Goal: Information Seeking & Learning: Learn about a topic

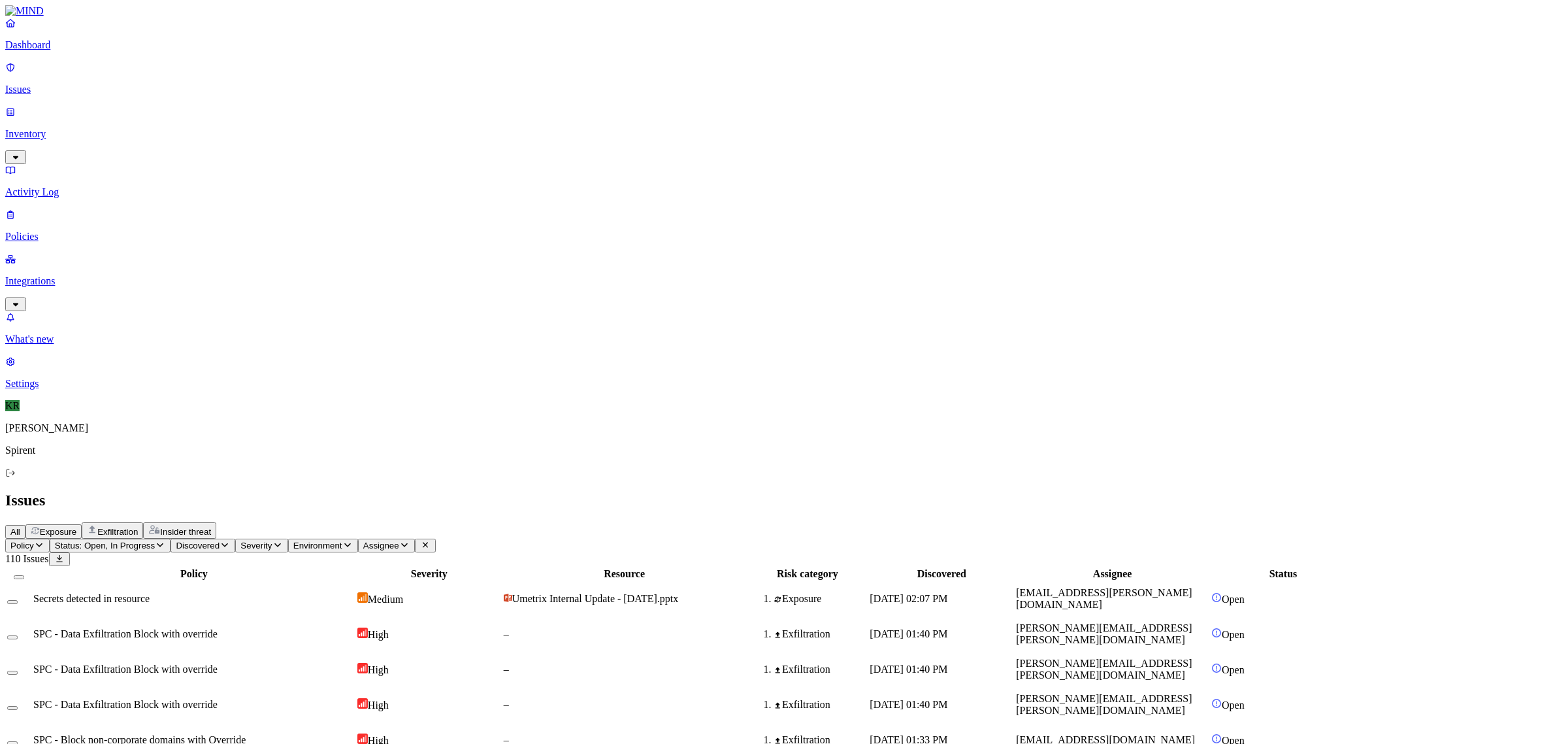
click at [211, 526] on span "Insider threat" at bounding box center [185, 531] width 51 height 10
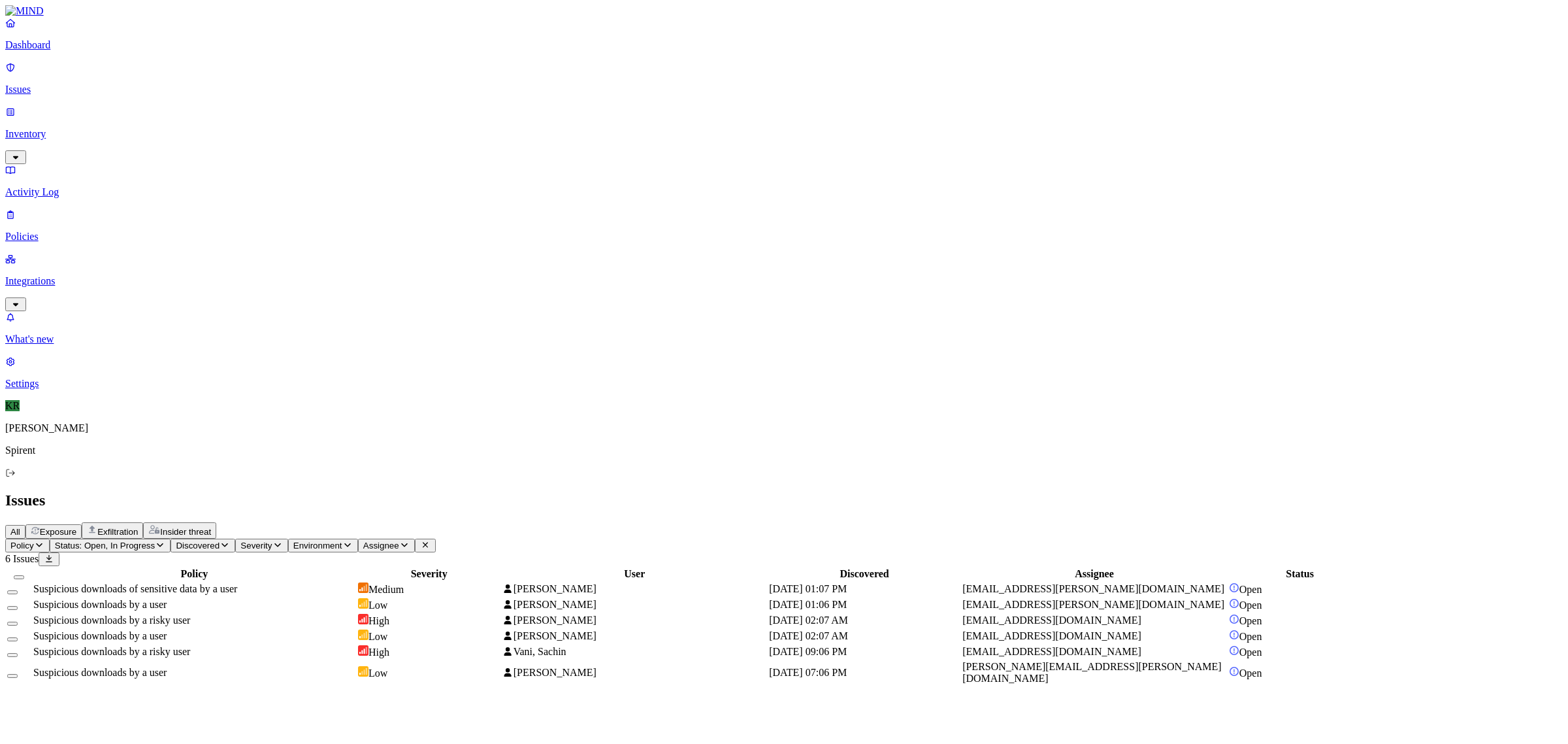
click at [356, 581] on td "Suspicious downloads of sensitive data by a user" at bounding box center [194, 589] width 323 height 14
click at [356, 599] on div "Suspicious downloads by a user" at bounding box center [194, 604] width 322 height 12
click at [21, 712] on icon at bounding box center [16, 716] width 11 height 8
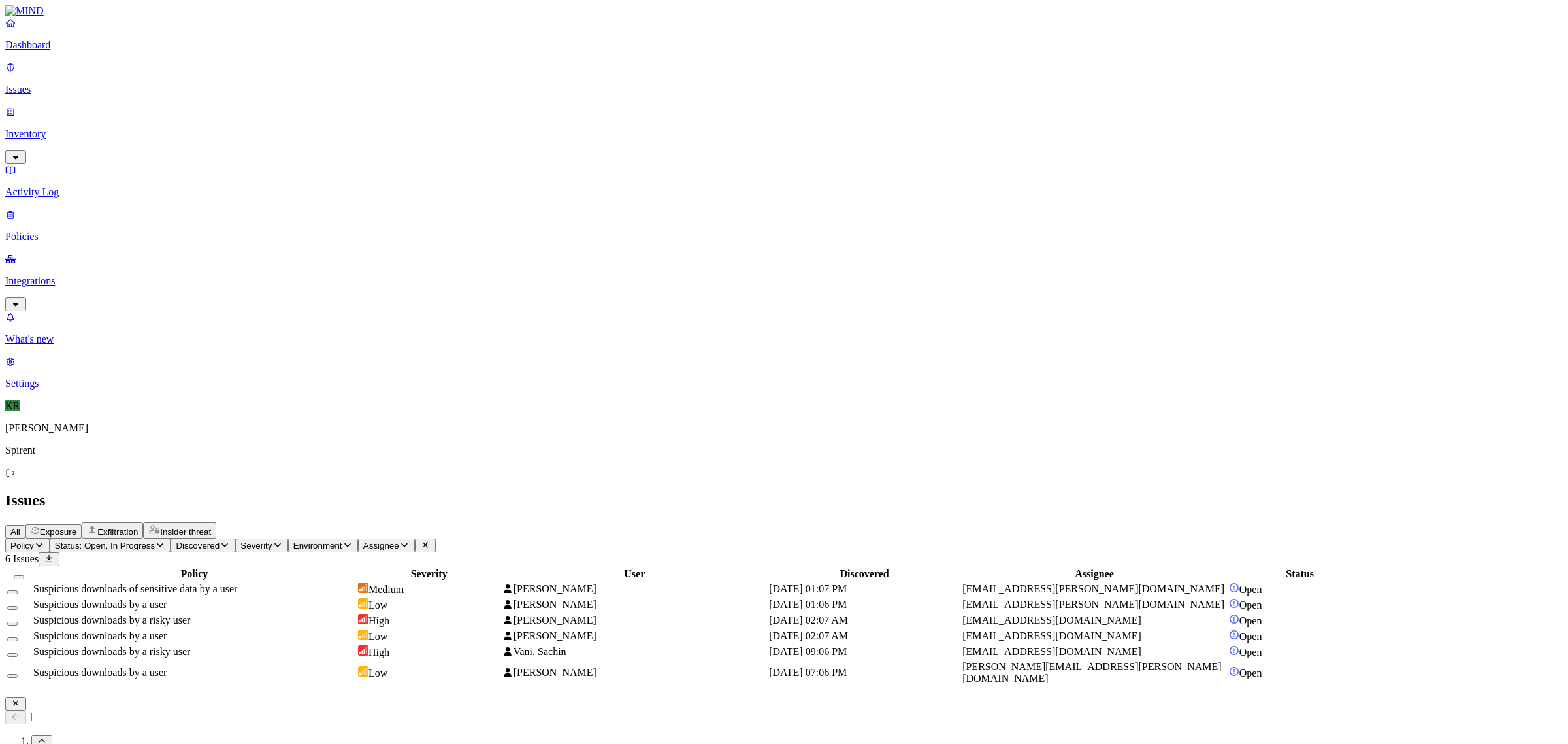
scroll to position [490, 0]
click at [848, 614] on span "[DATE] 02:07 AM" at bounding box center [809, 619] width 79 height 11
click at [596, 630] on span "[PERSON_NAME]" at bounding box center [549, 636] width 93 height 11
click at [767, 645] on td "Vani, Sachin" at bounding box center [635, 652] width 265 height 14
click at [596, 666] on span "[PERSON_NAME]" at bounding box center [549, 672] width 93 height 11
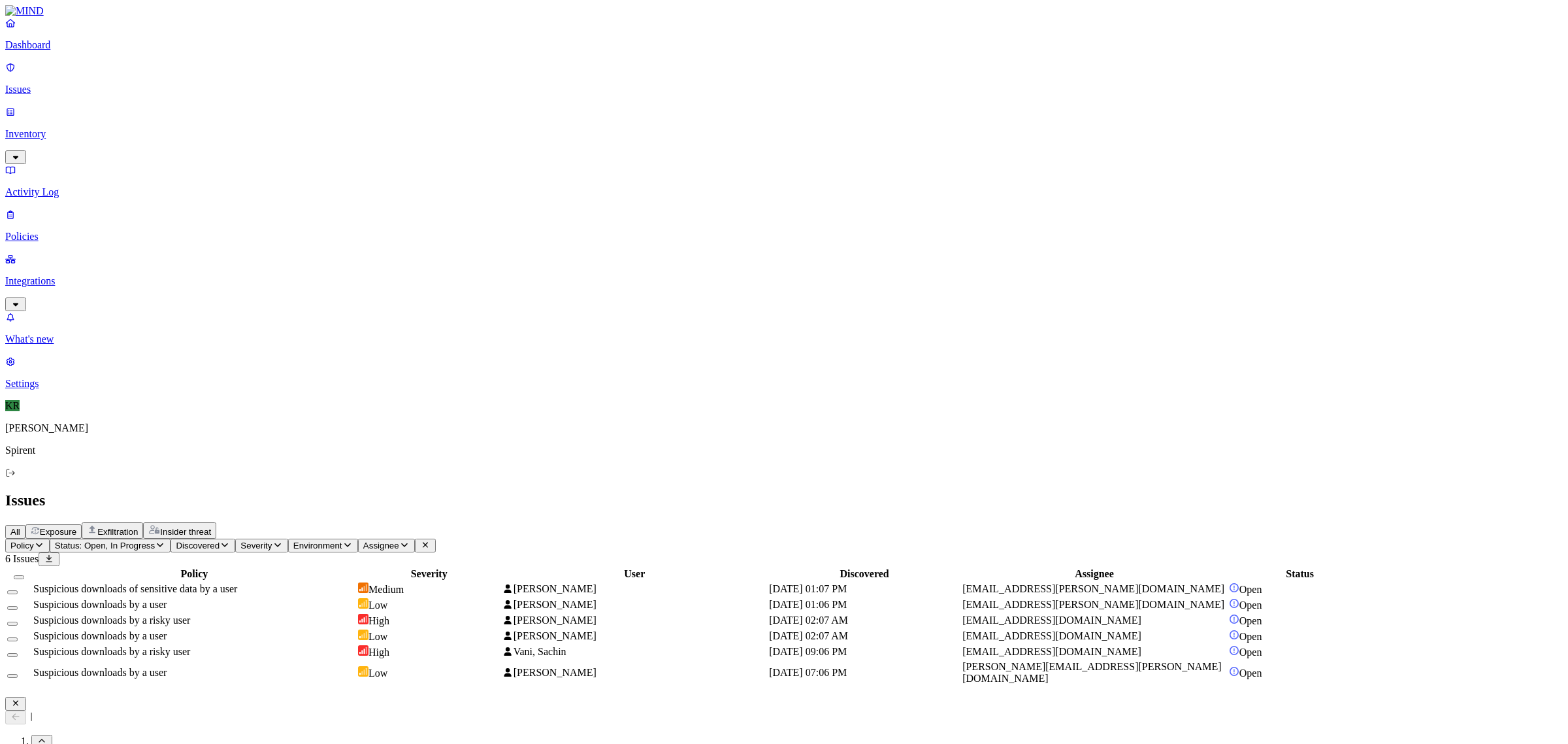
click at [24, 575] on button "Select all" at bounding box center [19, 577] width 11 height 4
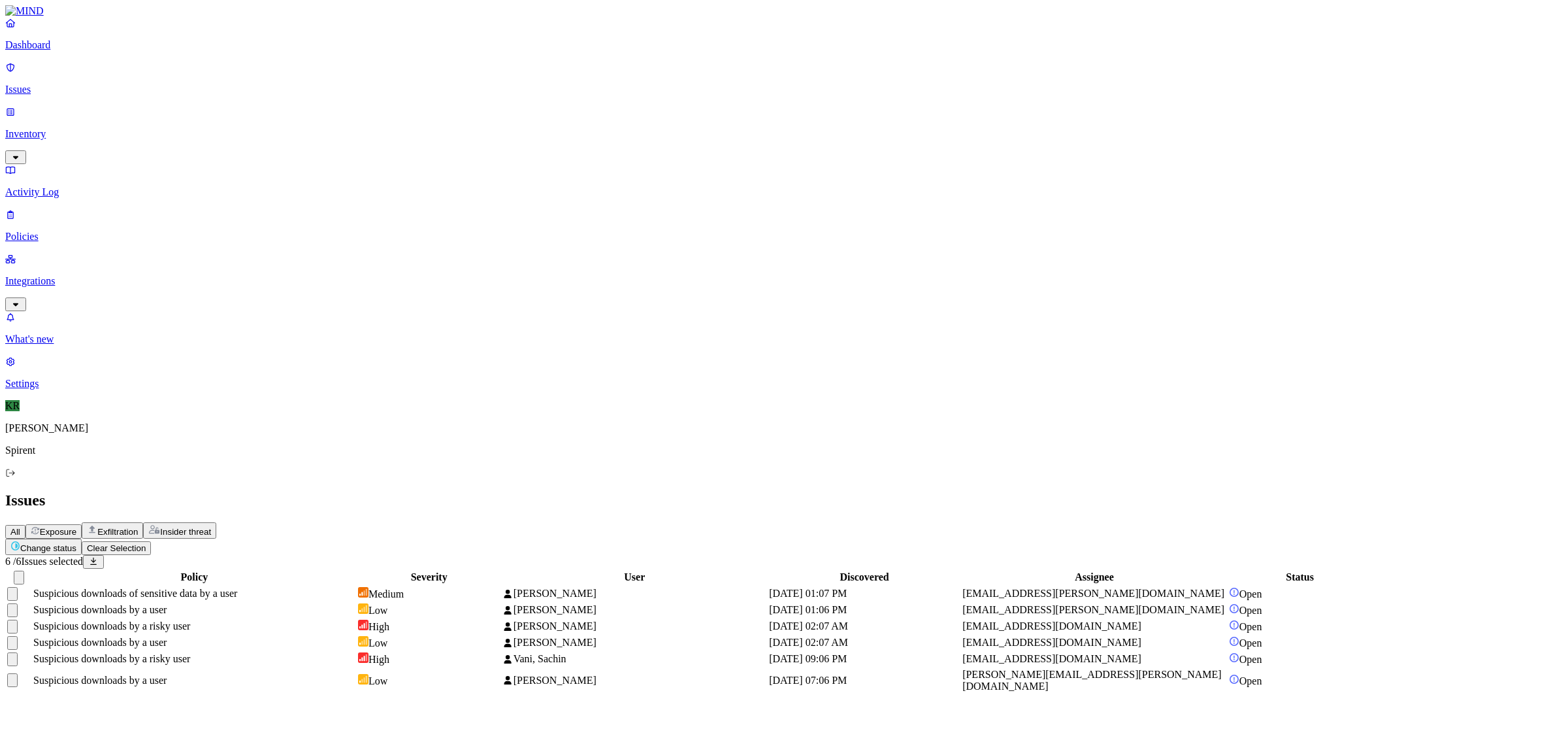
click at [178, 74] on html "Dashboard Issues Inventory Activity Log Policies Integrations What's new 1 Sett…" at bounding box center [784, 352] width 1568 height 704
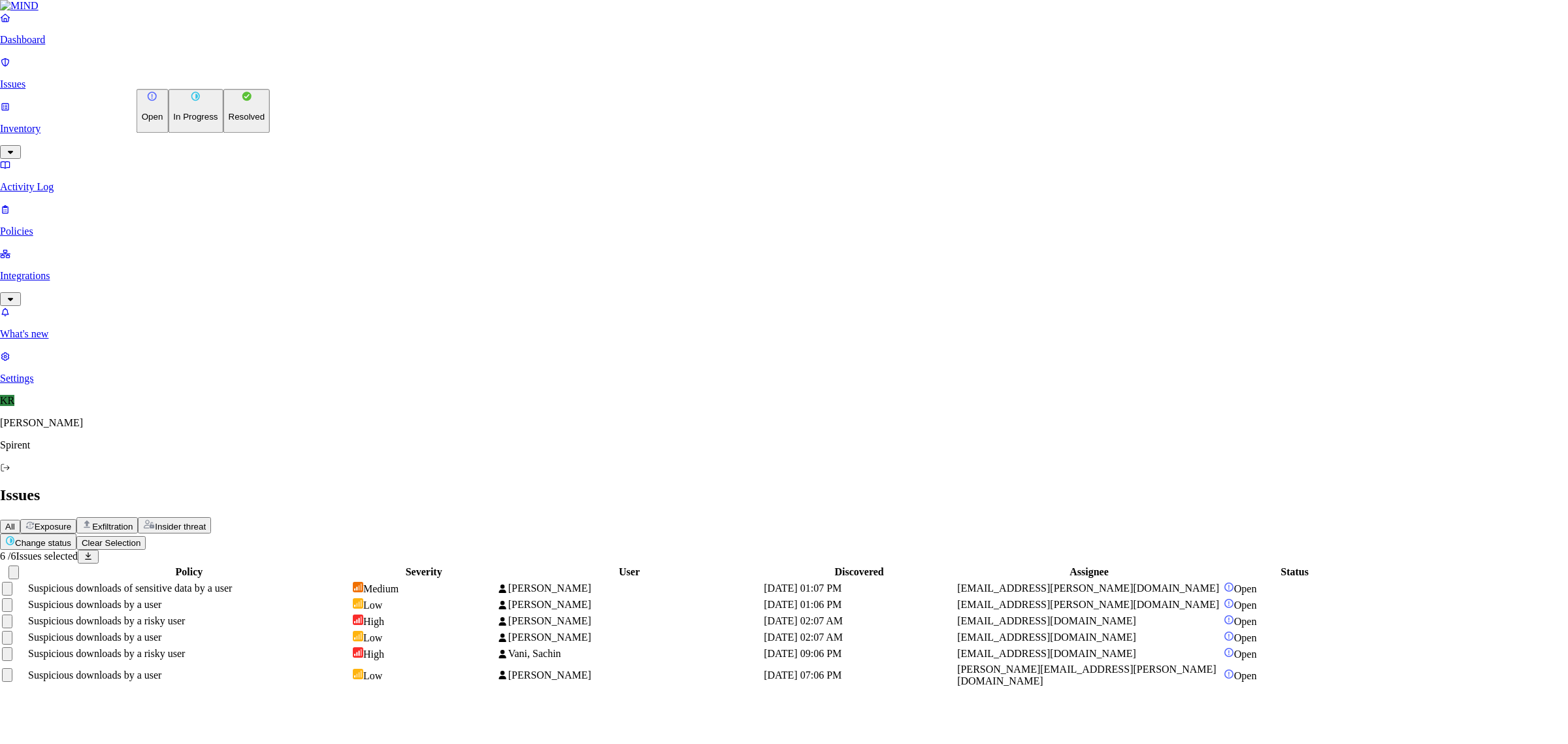
click at [228, 122] on p "Resolved" at bounding box center [246, 116] width 37 height 10
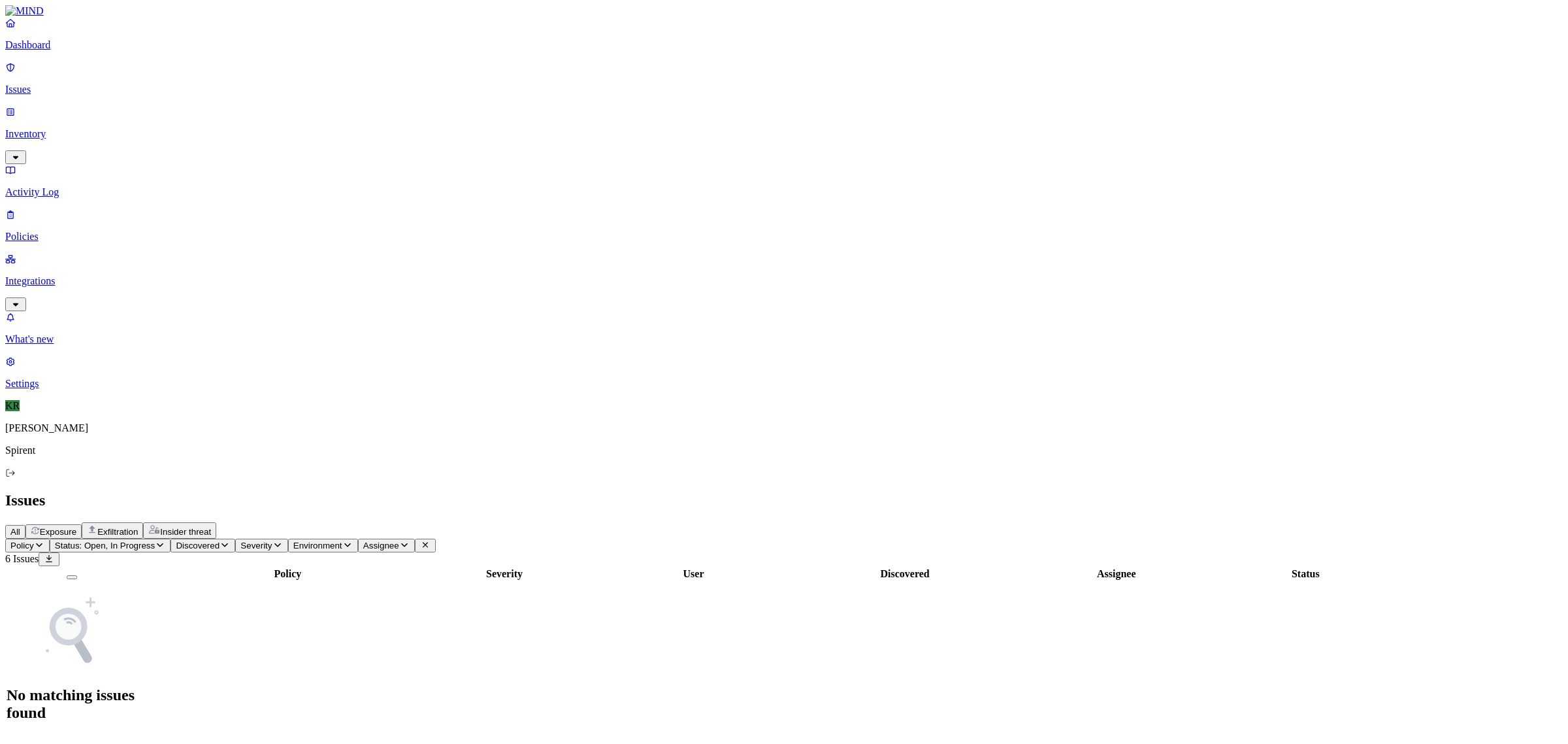
click at [77, 526] on span "Exposure" at bounding box center [58, 531] width 37 height 10
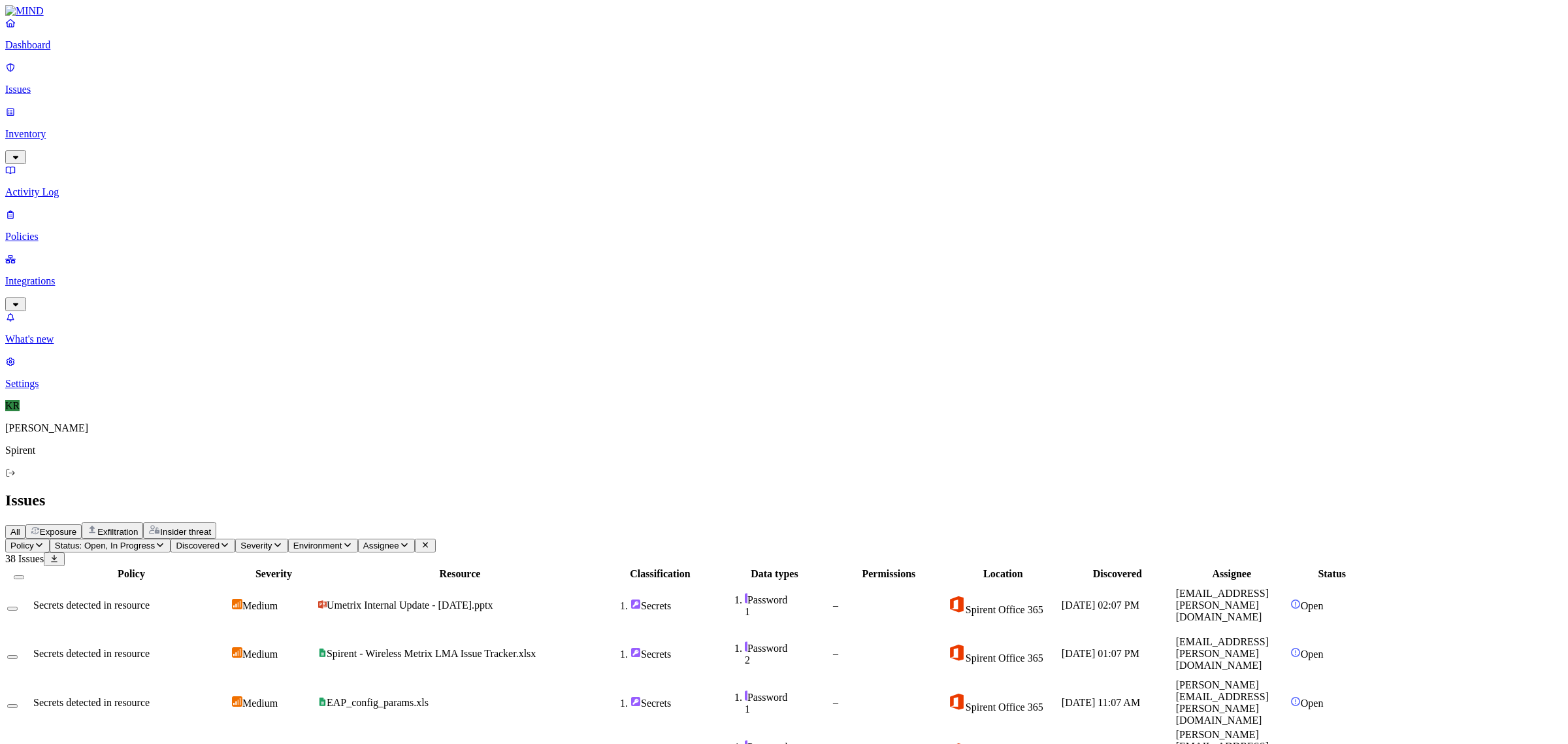
scroll to position [201, 0]
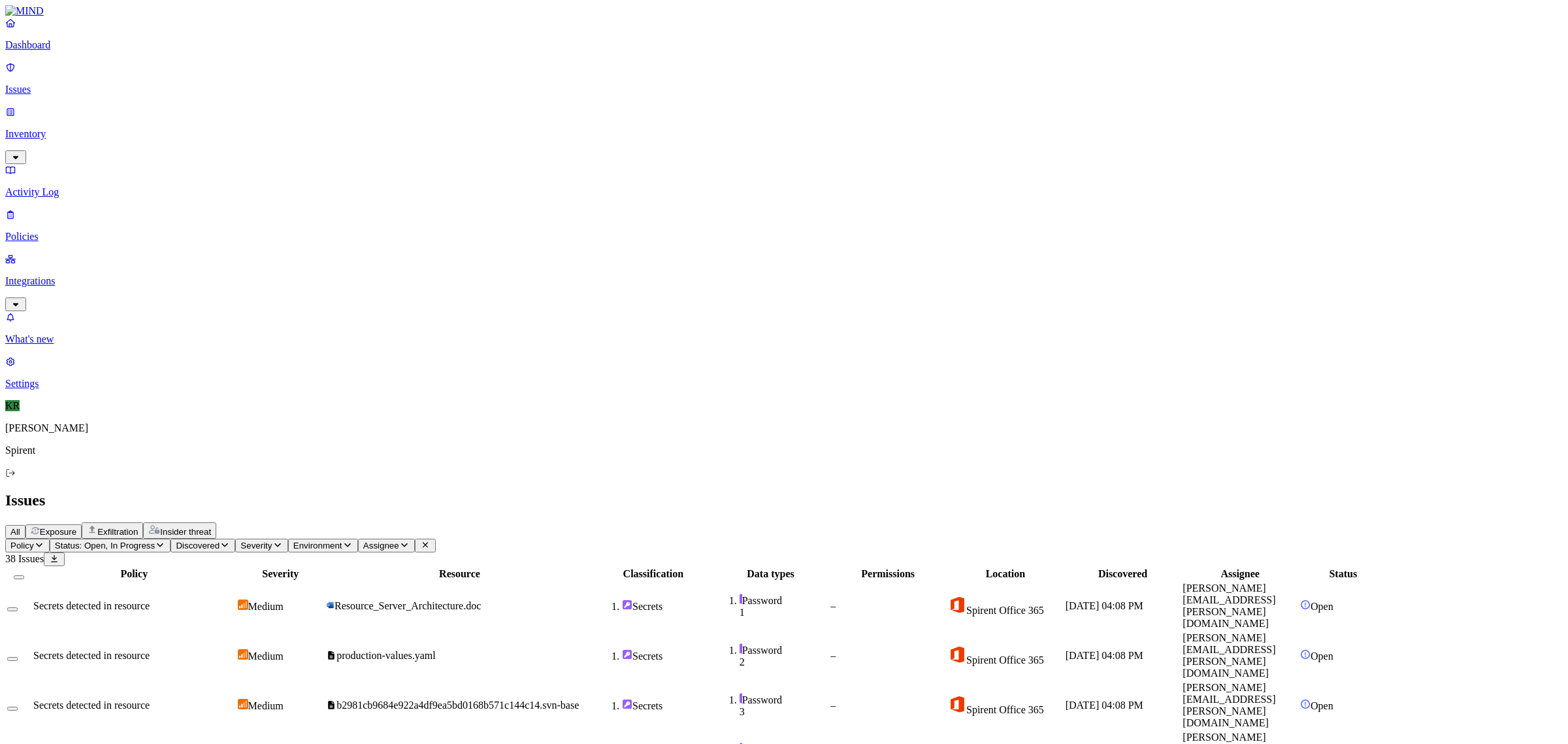
scroll to position [0, 0]
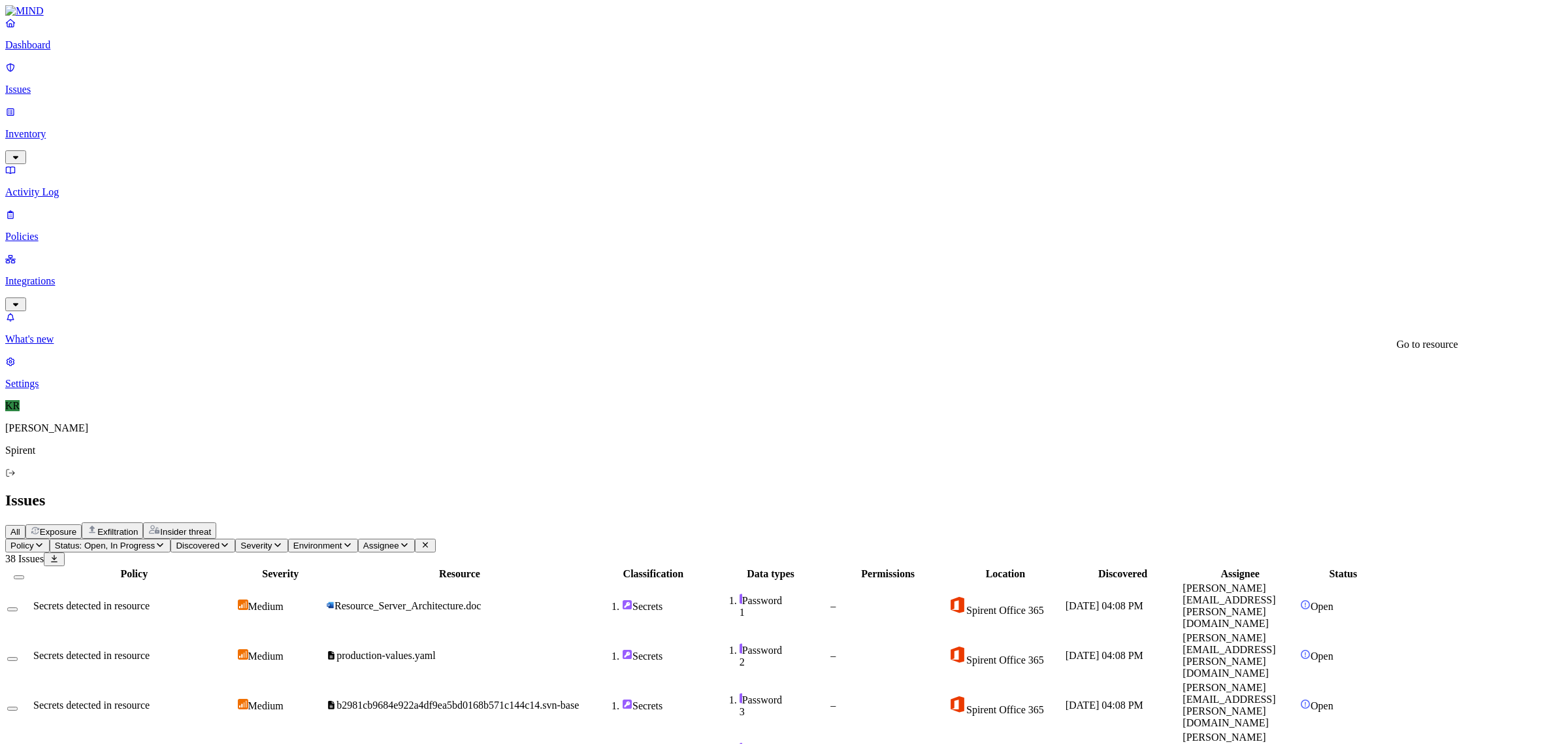
click at [24, 575] on button "Select all" at bounding box center [19, 577] width 11 height 4
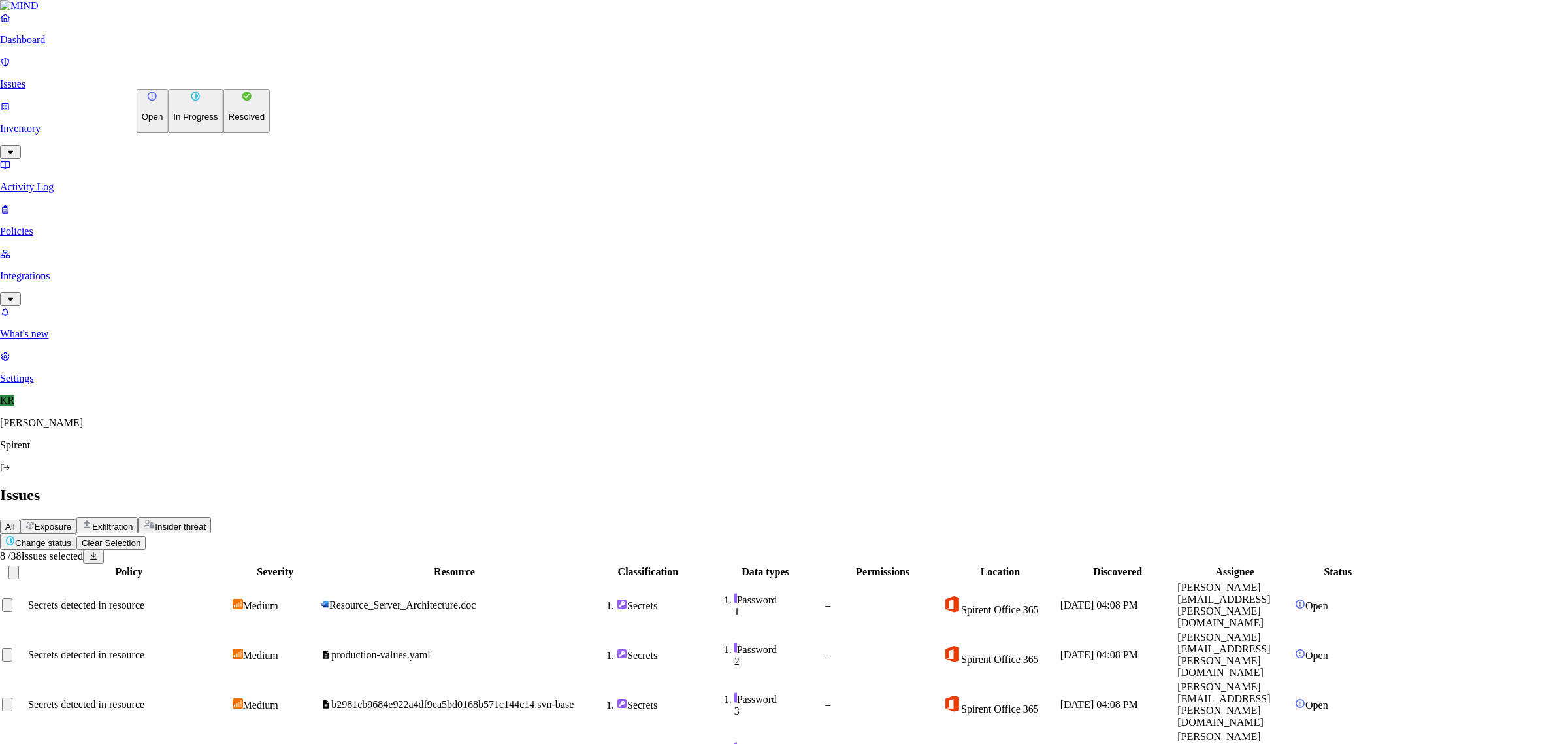
click at [191, 72] on html "Dashboard Issues Inventory Activity Log Policies Integrations What's new 1 Sett…" at bounding box center [784, 517] width 1568 height 1035
click at [228, 122] on p "Resolved" at bounding box center [246, 116] width 37 height 10
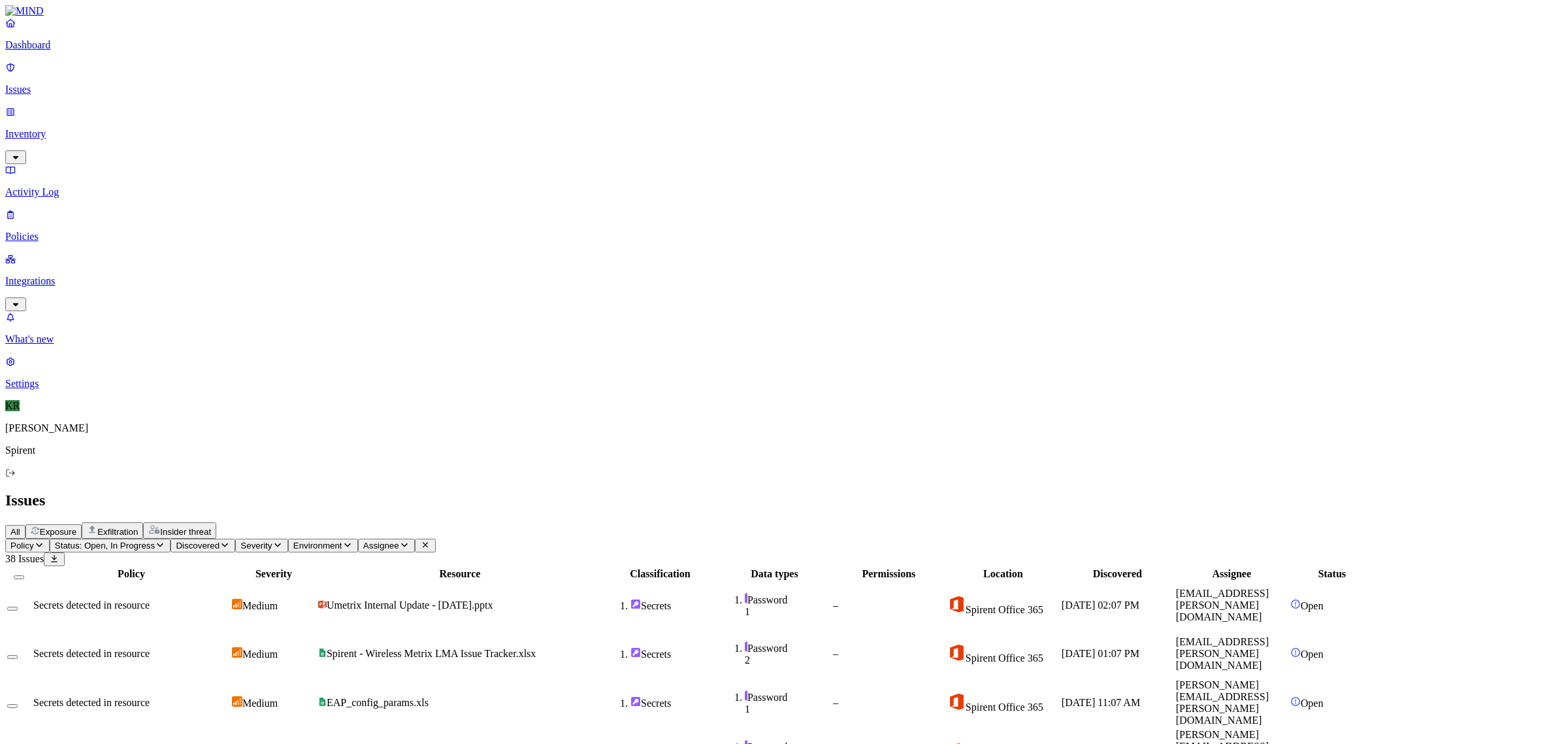
scroll to position [201, 0]
click at [24, 575] on button "Select all" at bounding box center [19, 577] width 11 height 4
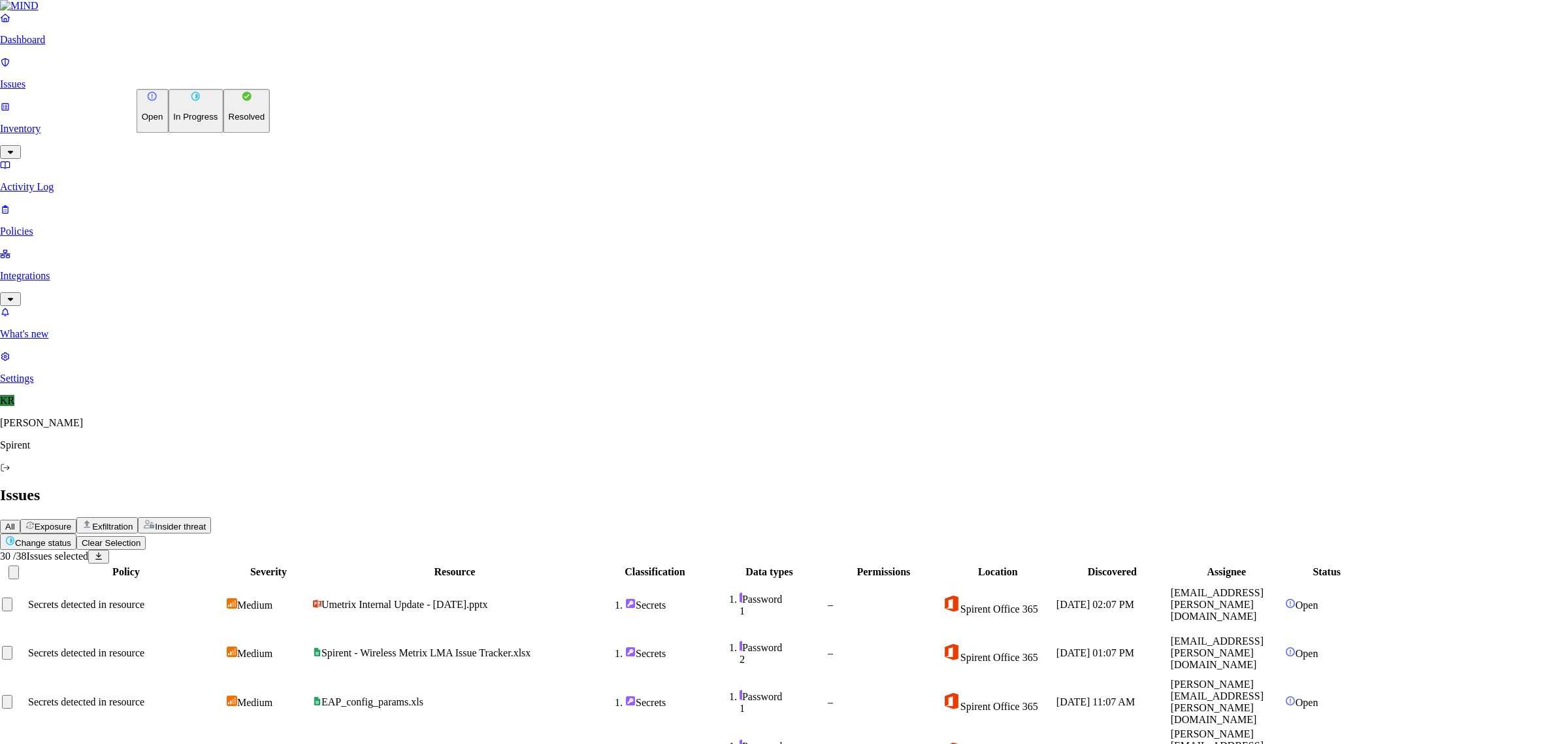
click at [228, 122] on p "Resolved" at bounding box center [246, 116] width 37 height 10
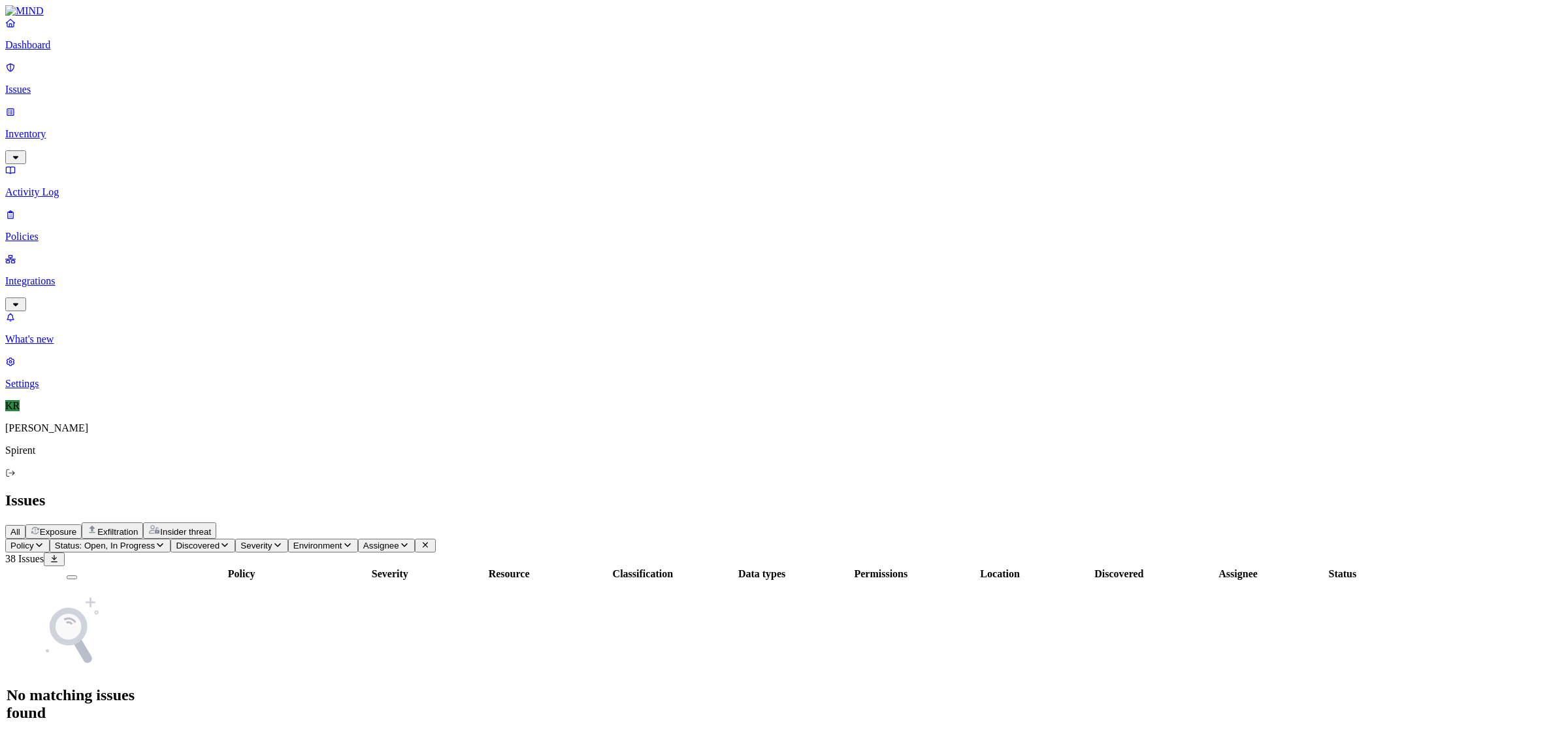
scroll to position [0, 0]
click at [138, 526] on span "Exfiltration" at bounding box center [117, 531] width 41 height 10
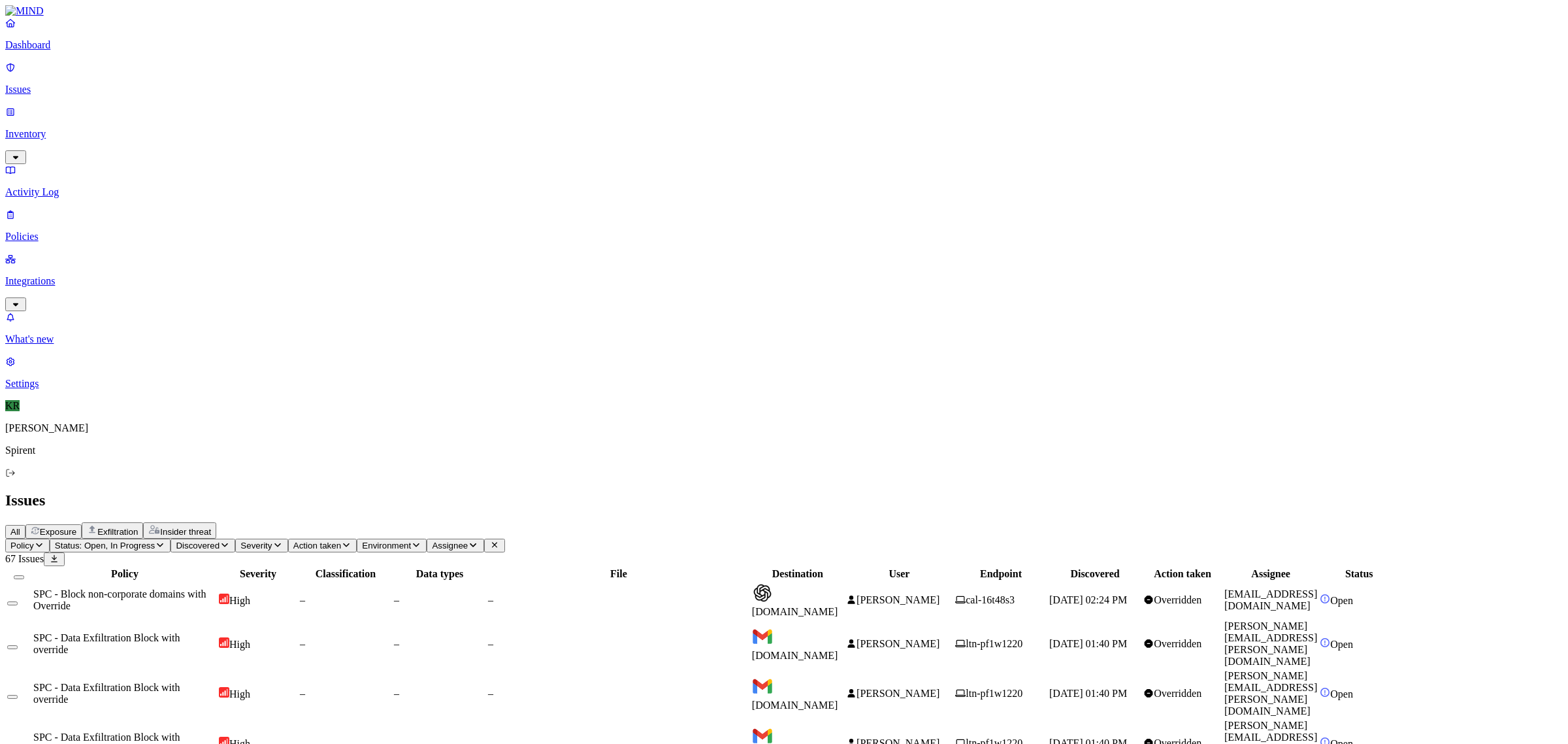
click at [838, 594] on span "[DOMAIN_NAME]" at bounding box center [795, 605] width 87 height 23
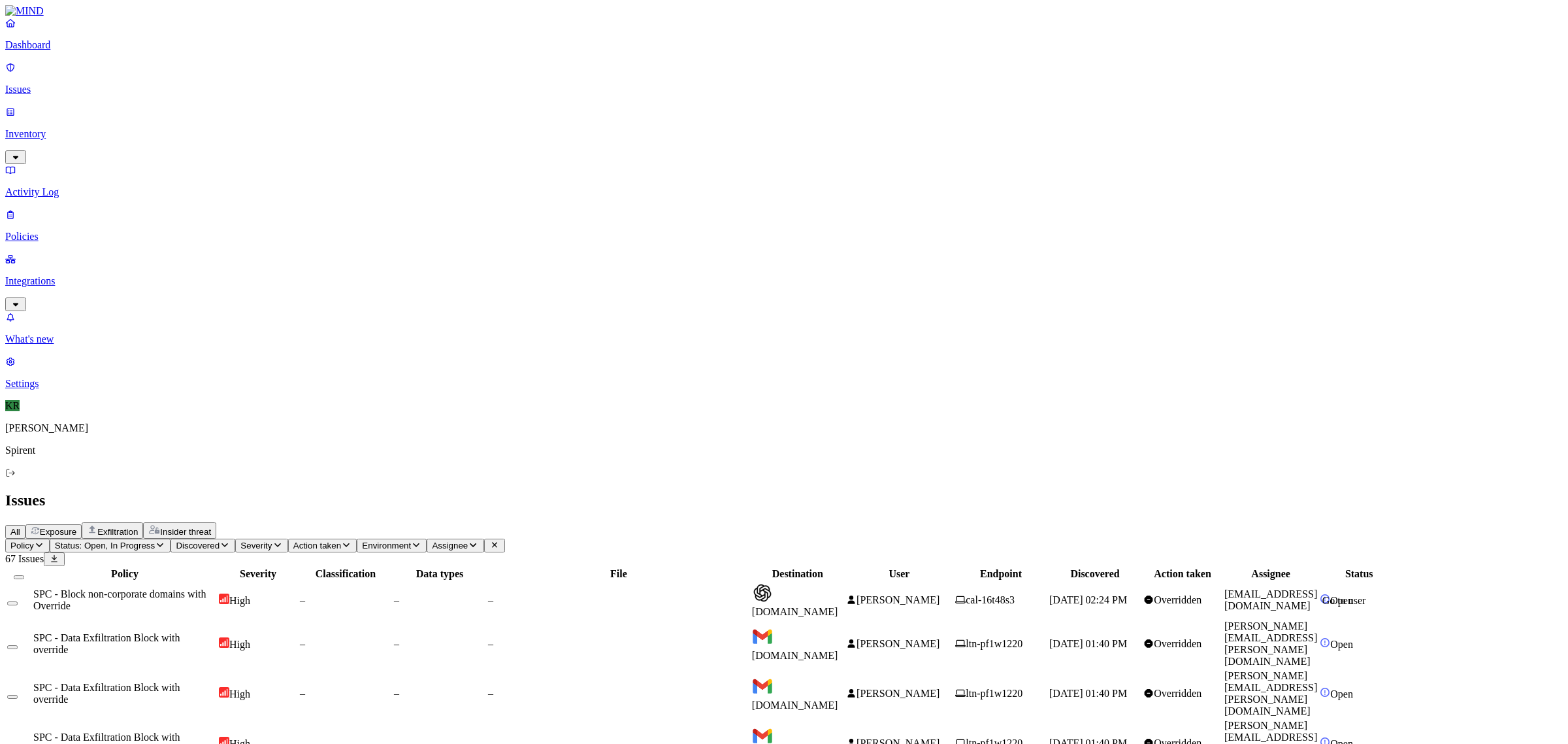
drag, startPoint x: 1399, startPoint y: 618, endPoint x: 1297, endPoint y: 625, distance: 102.2
copy link "[EMAIL_ADDRESS][DOMAIN_NAME]"
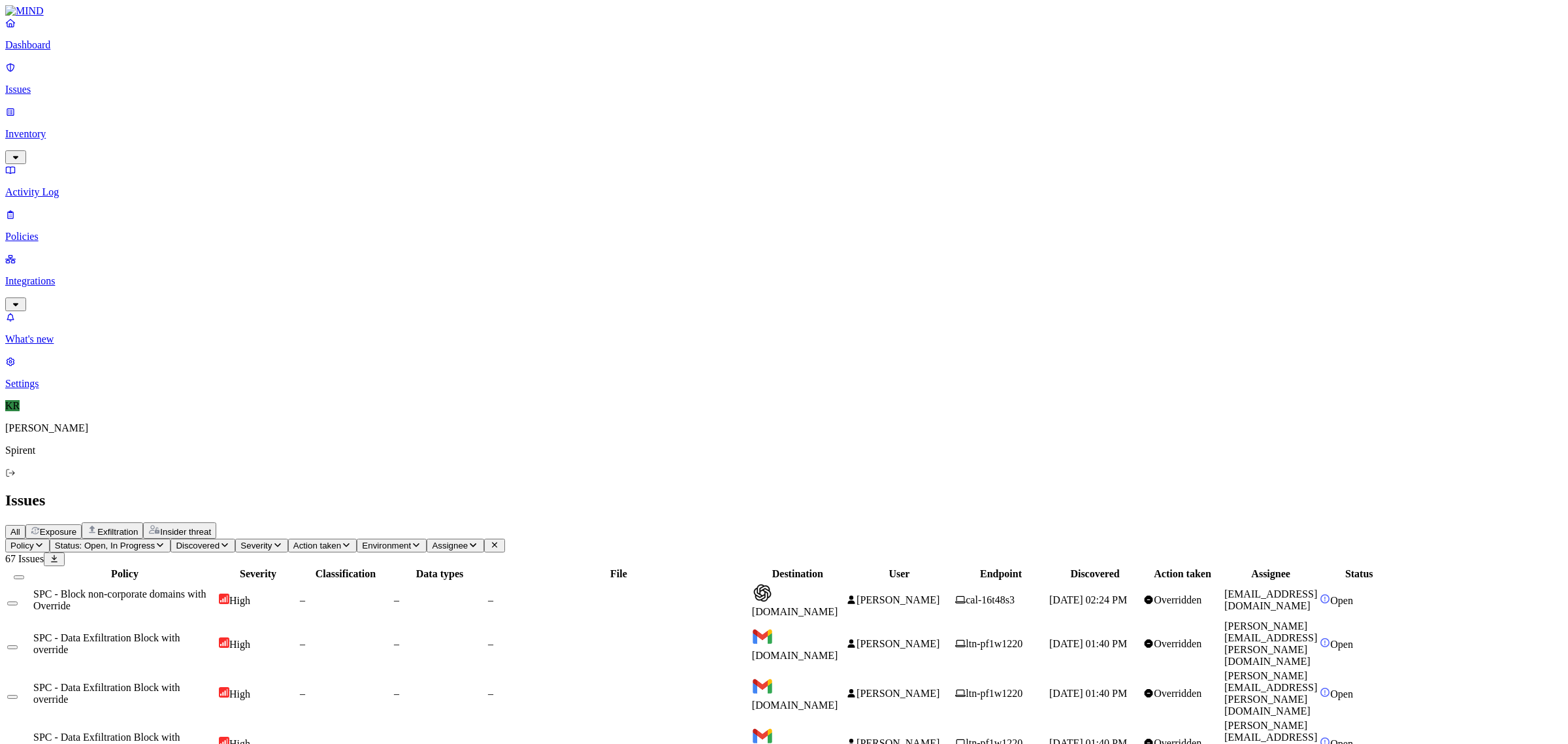
click at [24, 575] on button "Select all" at bounding box center [19, 577] width 11 height 4
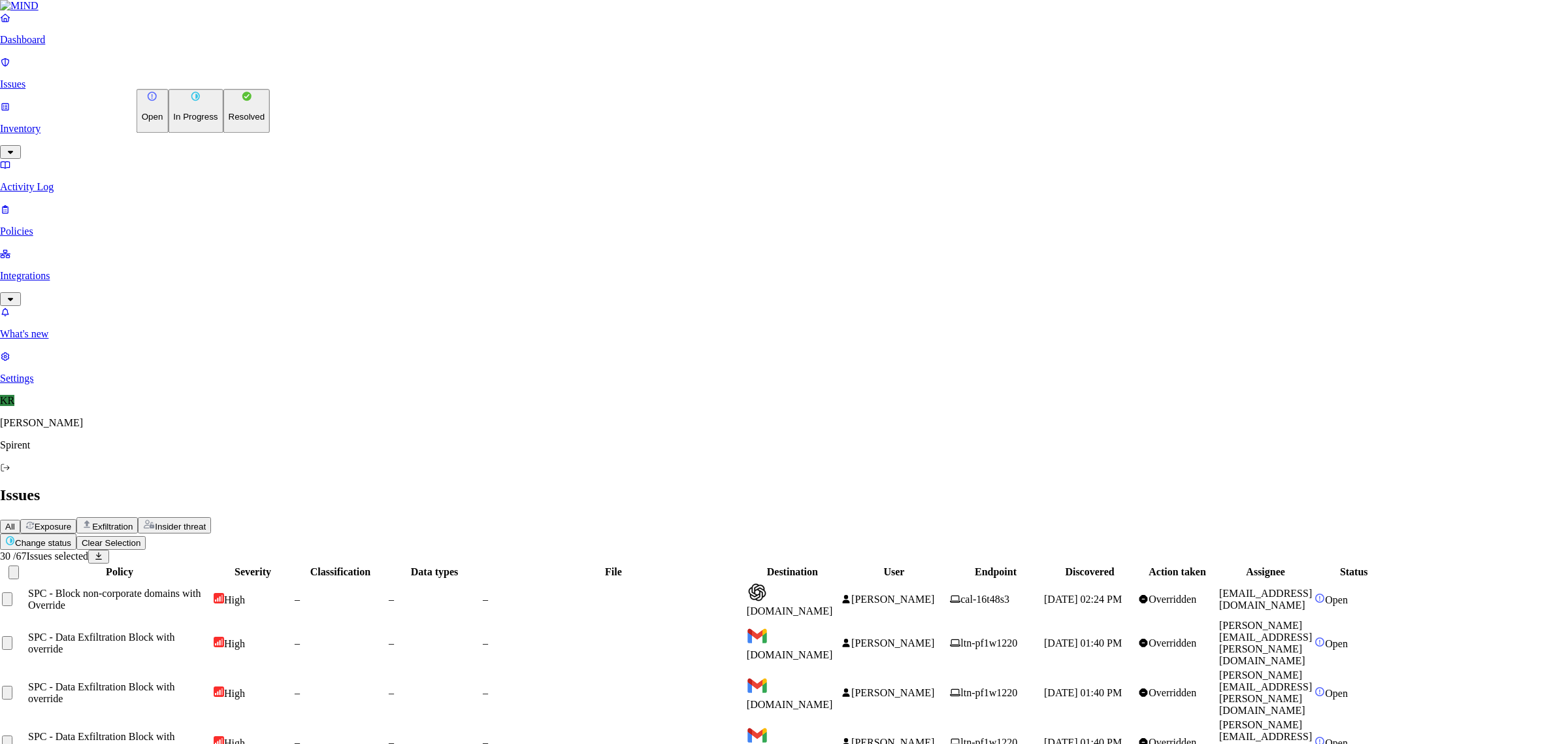
click at [223, 133] on button "Resolved" at bounding box center [246, 110] width 47 height 43
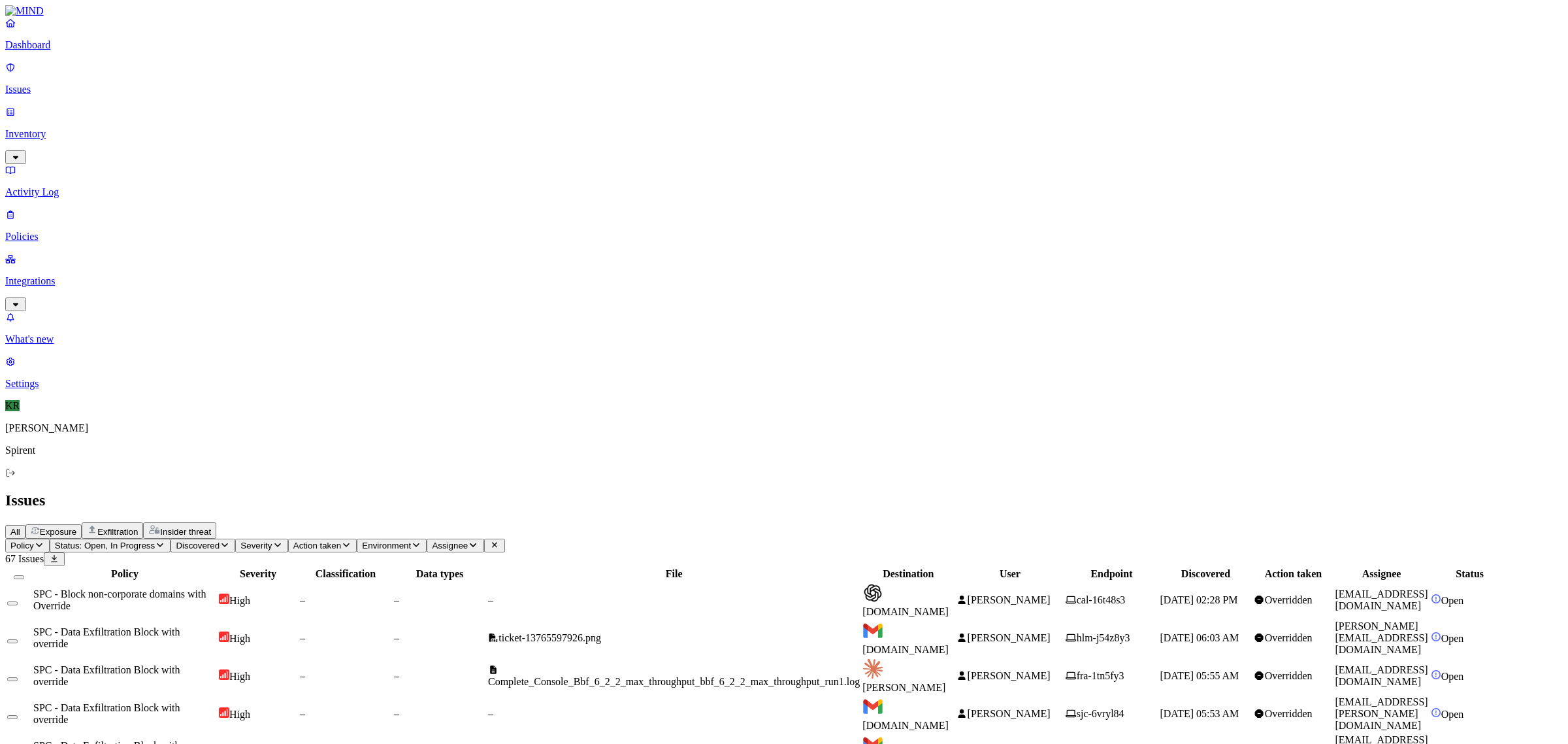
drag, startPoint x: 1025, startPoint y: 187, endPoint x: 1026, endPoint y: 179, distance: 8.1
click at [1026, 670] on span "[PERSON_NAME]" at bounding box center [1009, 675] width 83 height 11
click at [821, 491] on header "Issues All Exposure Exfiltration Insider threat" at bounding box center [784, 515] width 1557 height 47
click at [1259, 695] on td "Overridden" at bounding box center [1293, 713] width 79 height 37
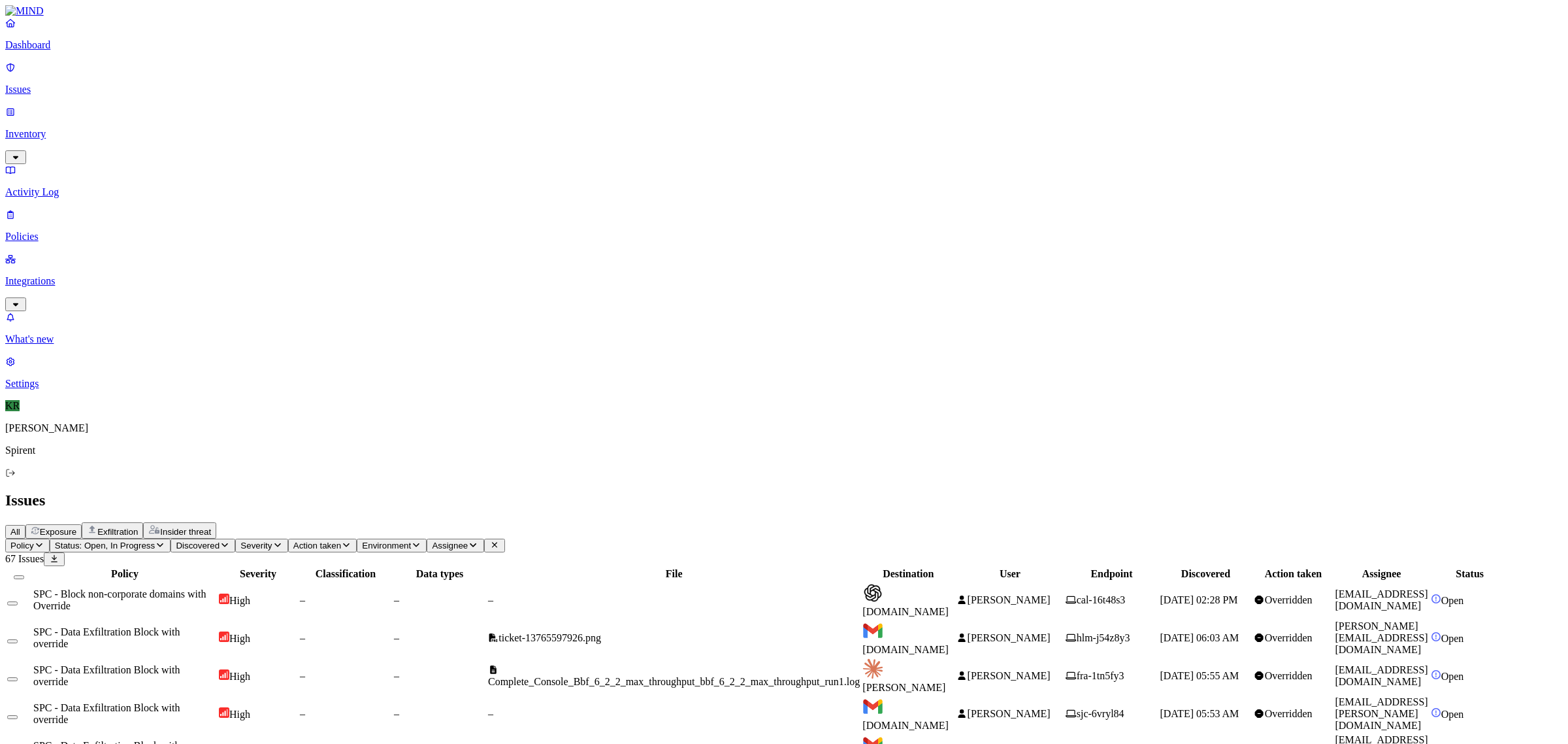
click at [24, 575] on button "Select all" at bounding box center [19, 577] width 11 height 4
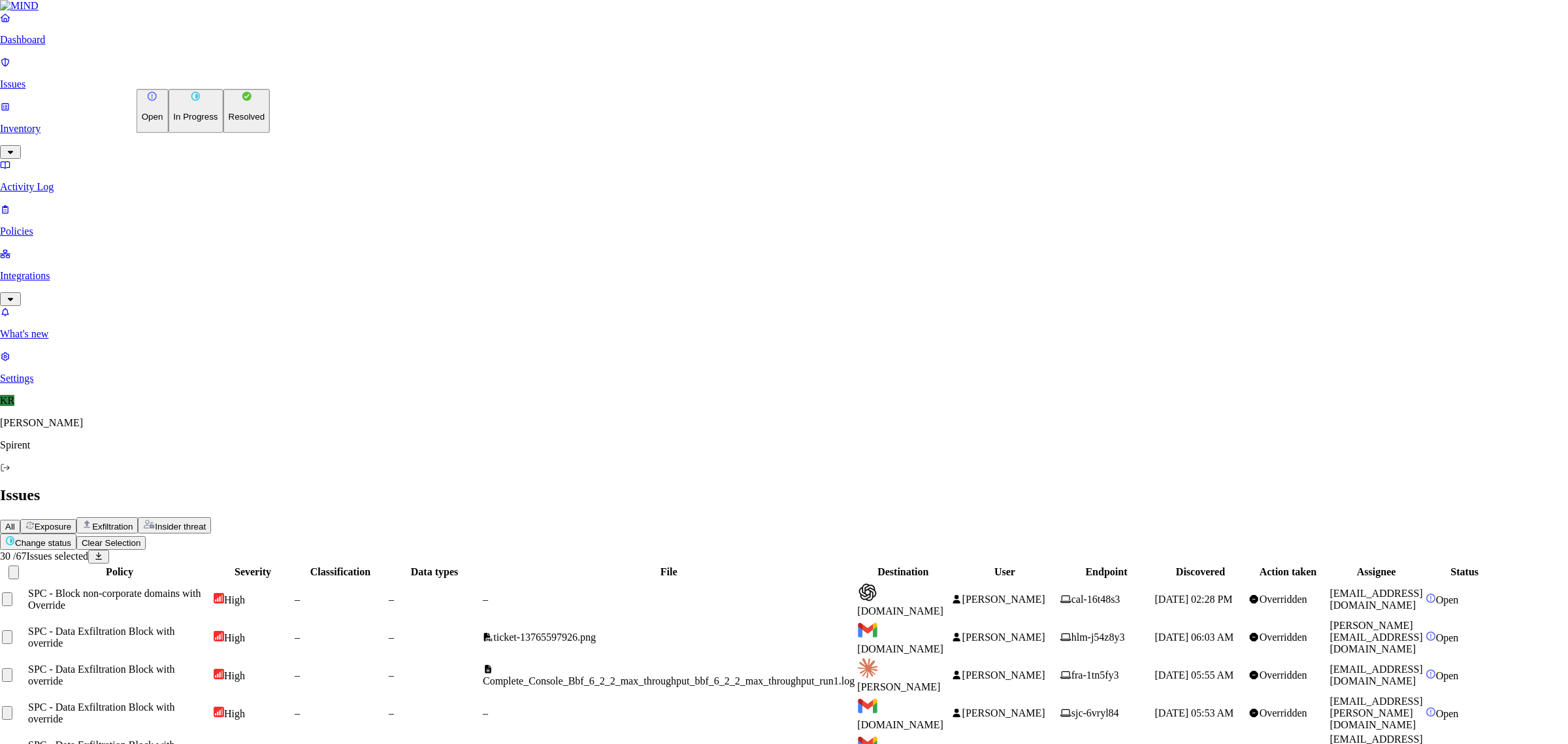
click at [228, 122] on p "Resolved" at bounding box center [246, 116] width 37 height 10
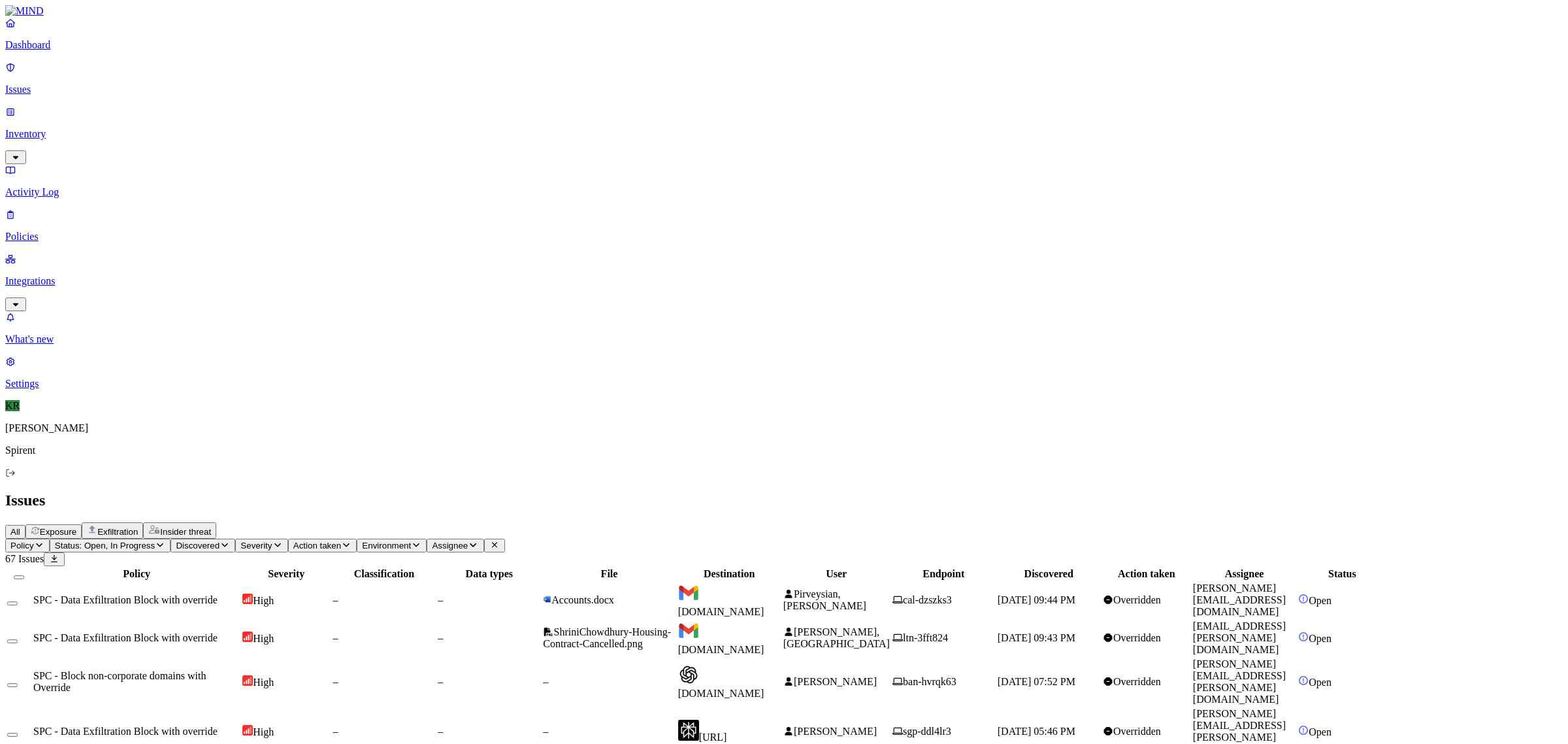
click at [727, 731] on span "[URL]" at bounding box center [712, 737] width 28 height 11
click at [782, 581] on td "[DOMAIN_NAME]" at bounding box center [728, 600] width 104 height 37
click at [765, 687] on span "[DOMAIN_NAME]" at bounding box center [721, 693] width 87 height 11
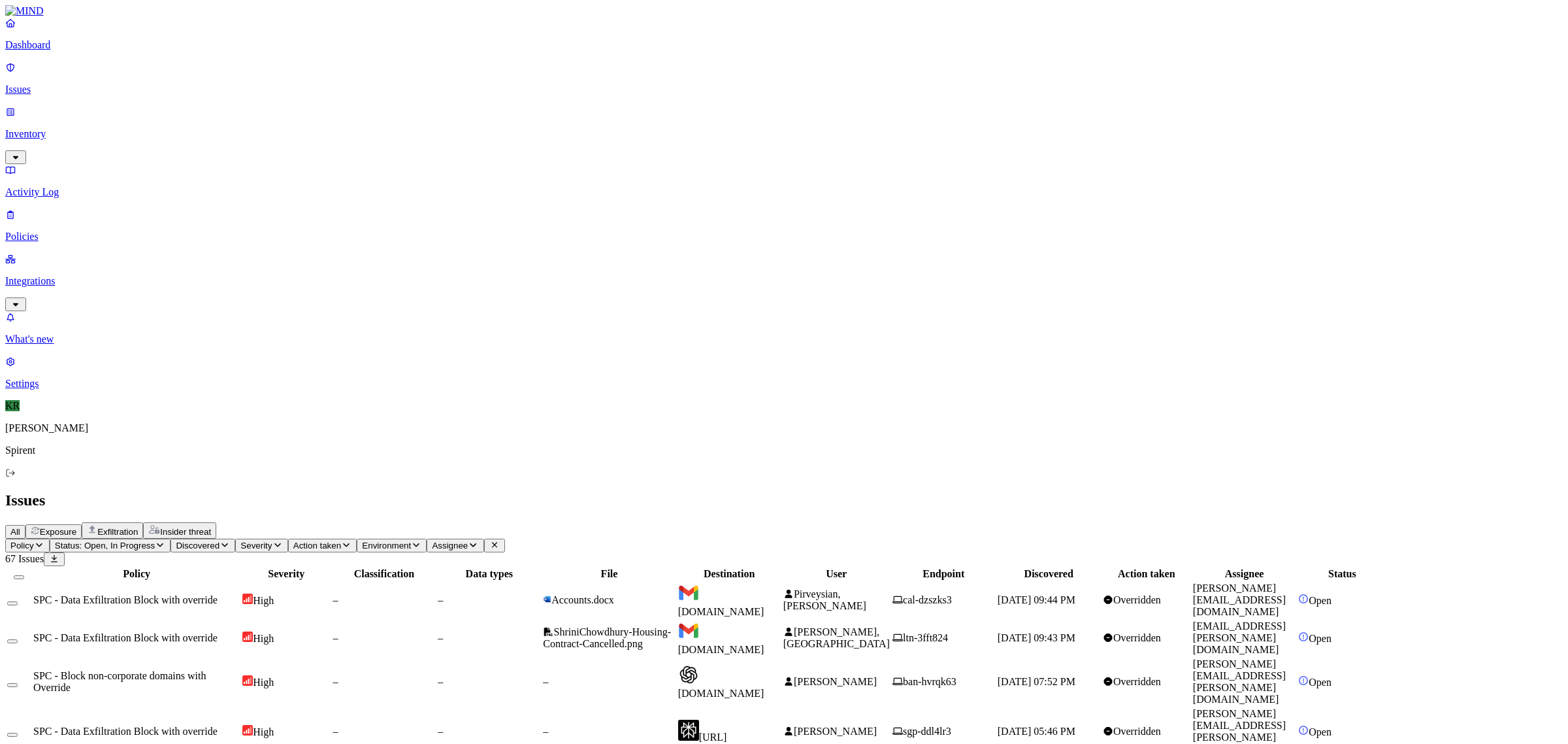
click at [24, 575] on button "Select all" at bounding box center [19, 577] width 11 height 4
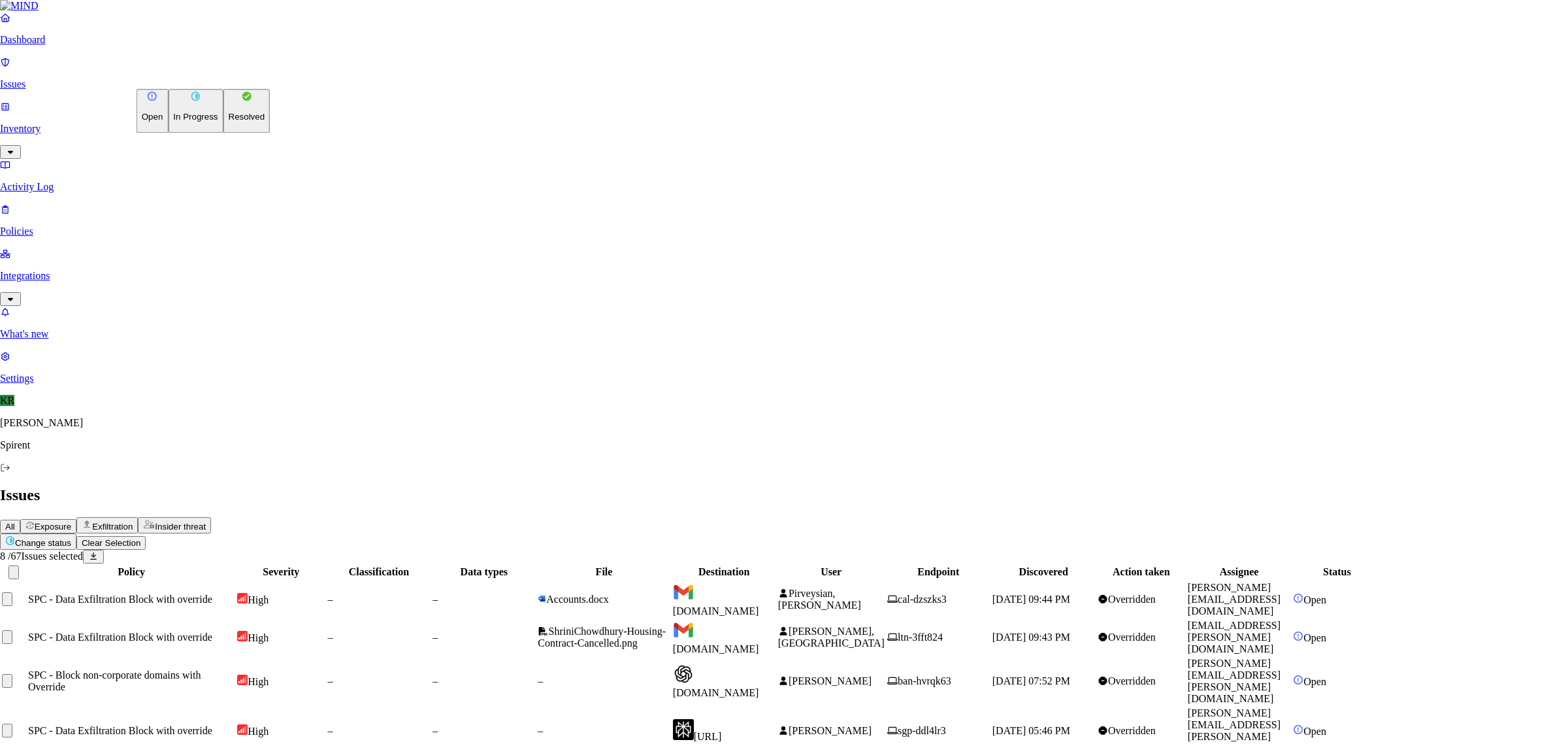
click at [207, 81] on html "Dashboard Issues Inventory Activity Log Policies Integrations What's new 1 Sett…" at bounding box center [784, 499] width 1568 height 1000
click at [228, 122] on p "Resolved" at bounding box center [246, 116] width 37 height 10
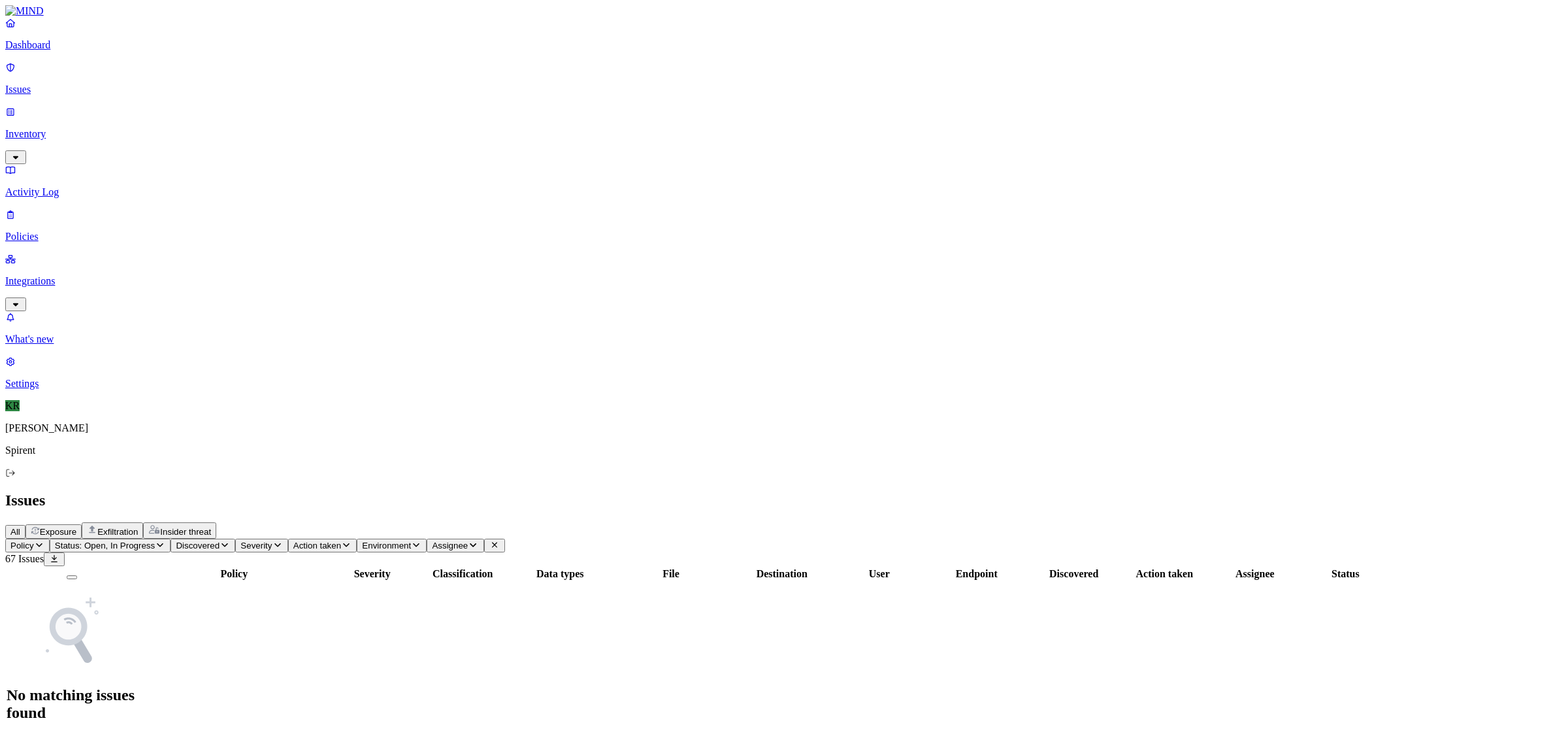
click at [70, 51] on p "Dashboard" at bounding box center [784, 44] width 1557 height 12
